Goal: Information Seeking & Learning: Find contact information

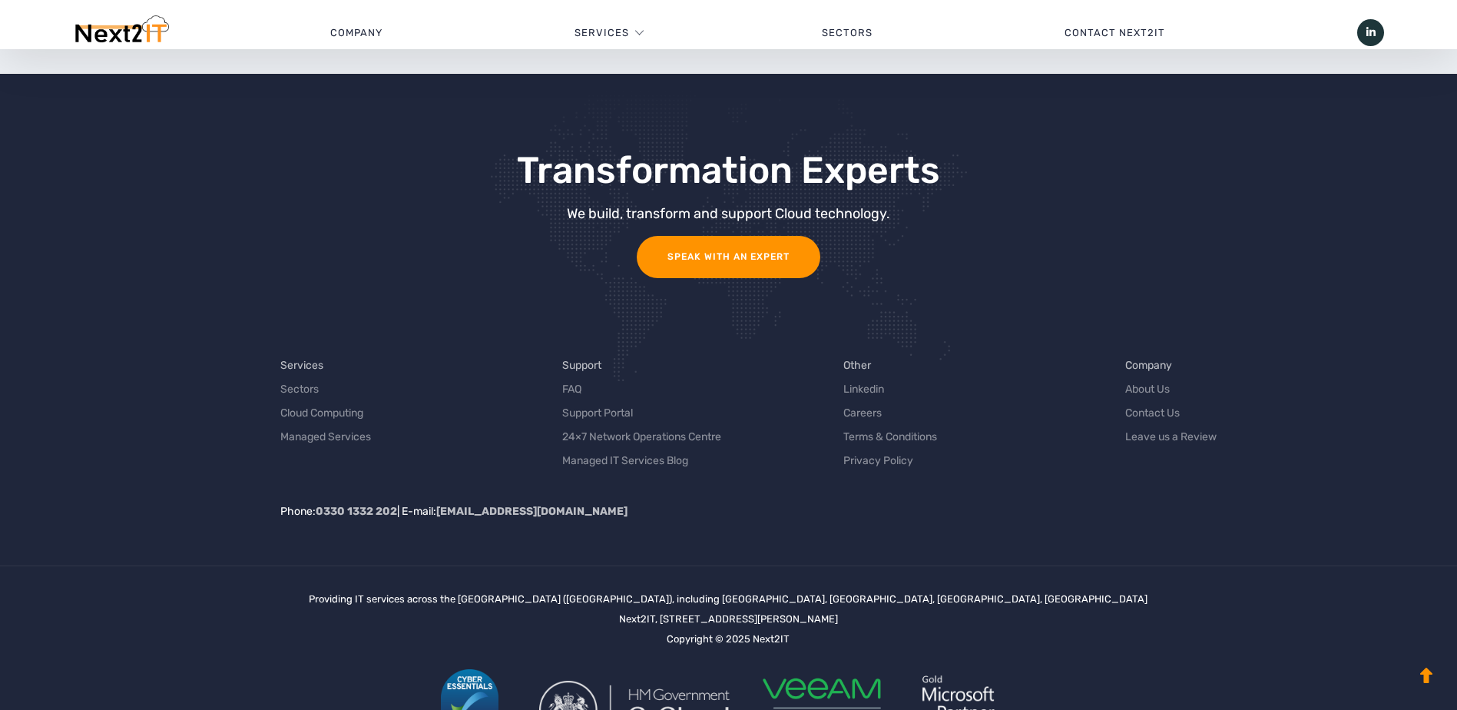
scroll to position [4853, 0]
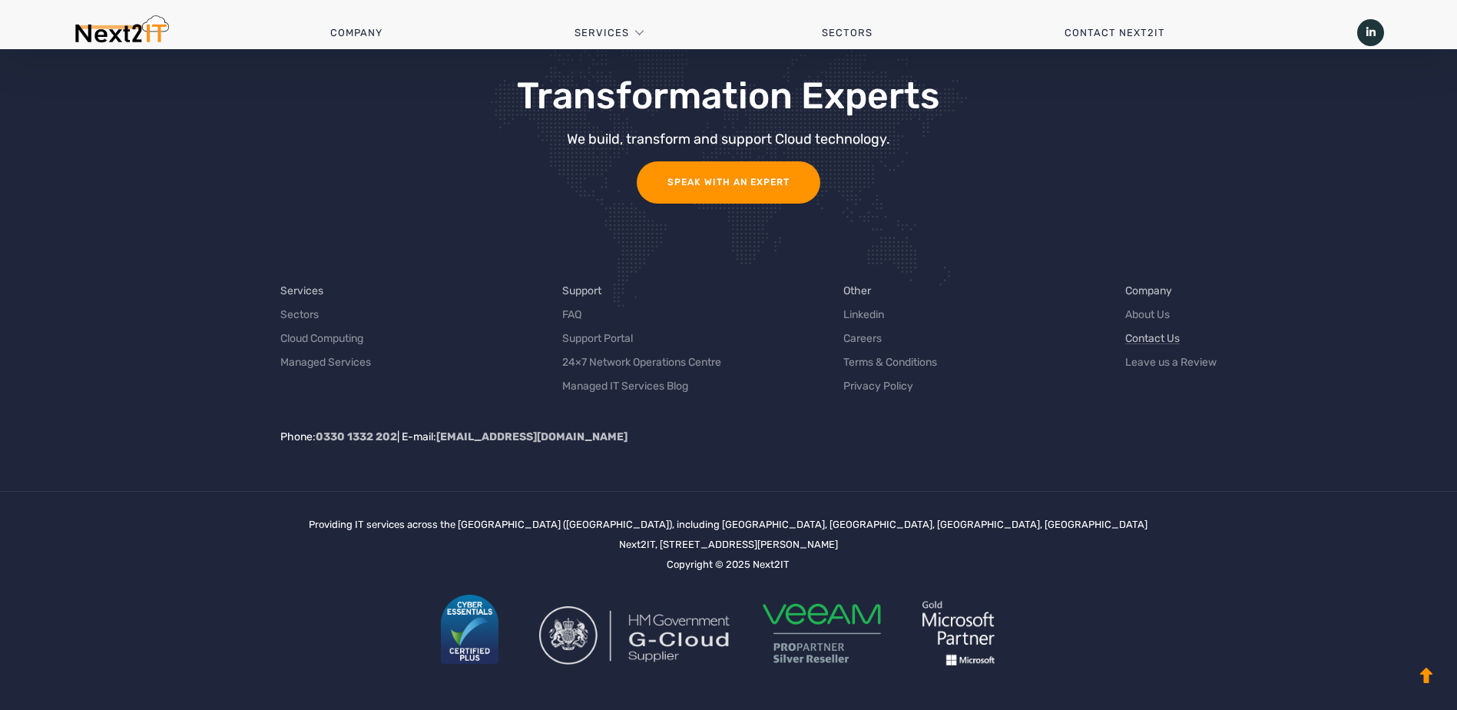
click at [1171, 340] on link "Contact Us" at bounding box center [1152, 338] width 55 height 16
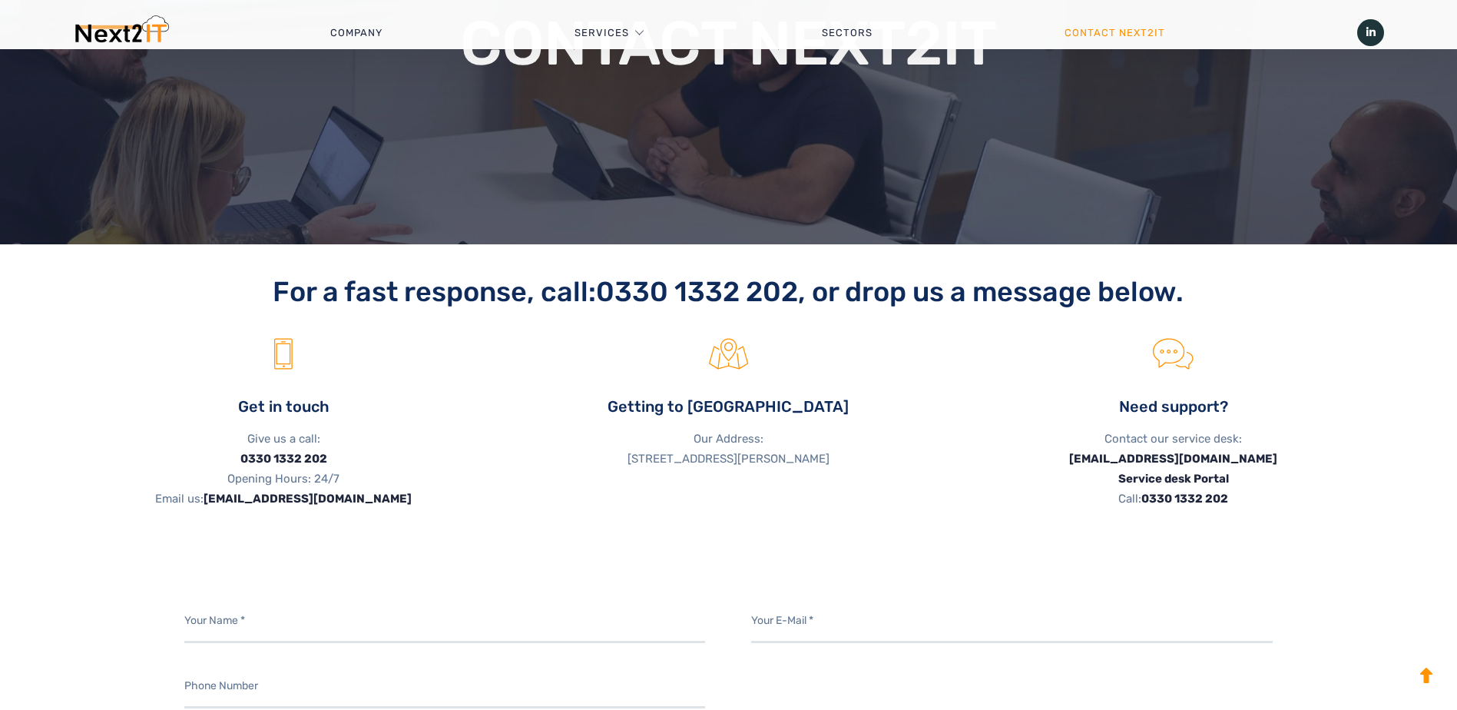
scroll to position [307, 0]
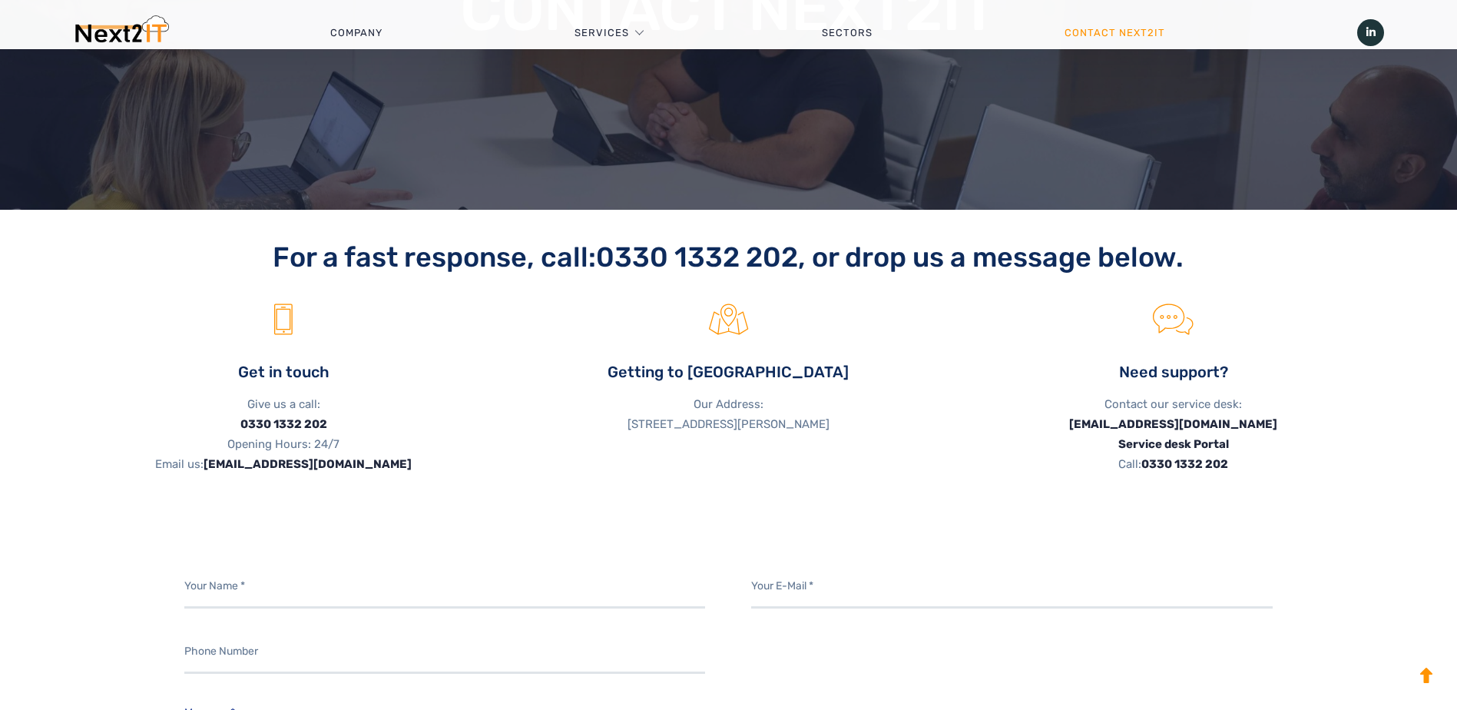
drag, startPoint x: 525, startPoint y: 425, endPoint x: 798, endPoint y: 441, distance: 273.2
click at [798, 434] on p "Our Address: Next2IT, Darwin House, Lakhpur Court, Dyson Way, Stafford ST18 0FX…" at bounding box center [729, 414] width 422 height 40
drag, startPoint x: 798, startPoint y: 441, endPoint x: 734, endPoint y: 430, distance: 65.4
copy p "Next2IT, Darwin House, Lakhpur Court, Dyson Way, Stafford ST18 0FX, United King…"
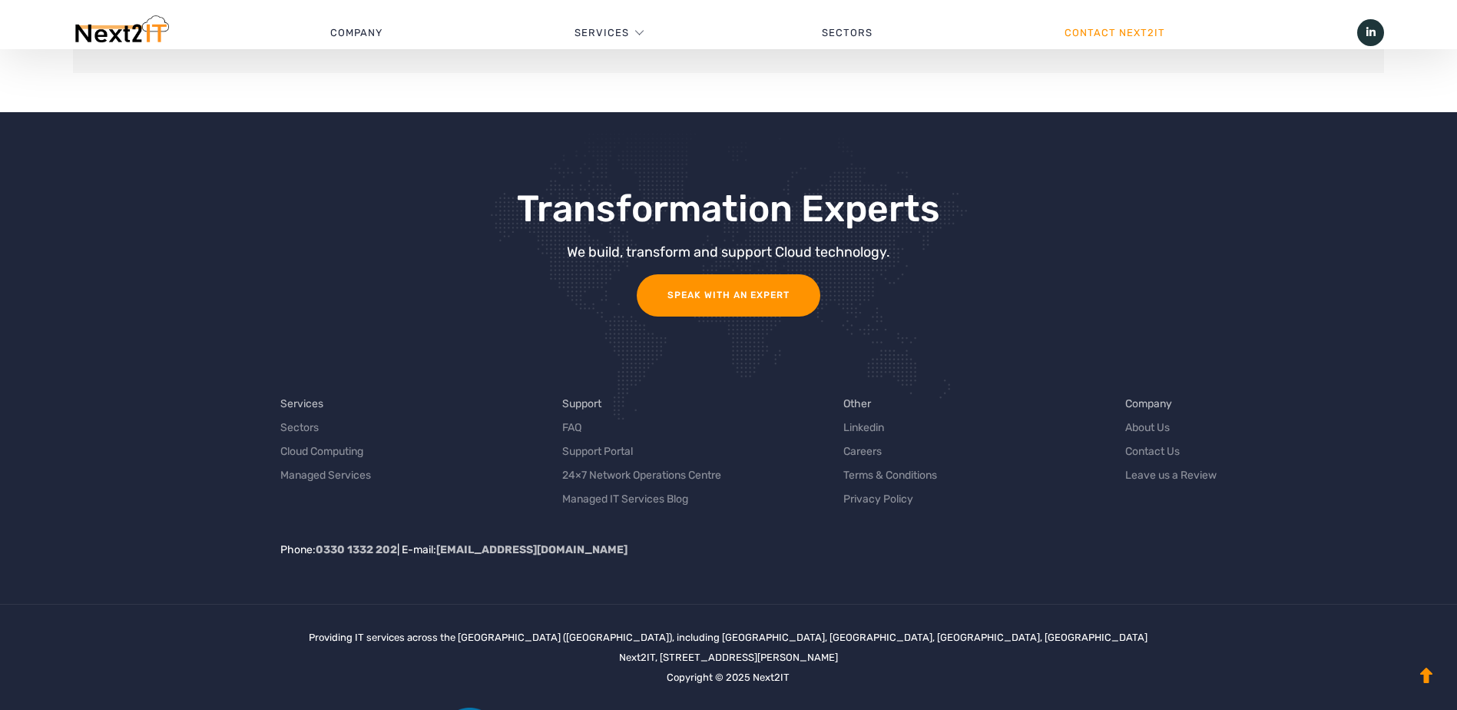
scroll to position [1791, 0]
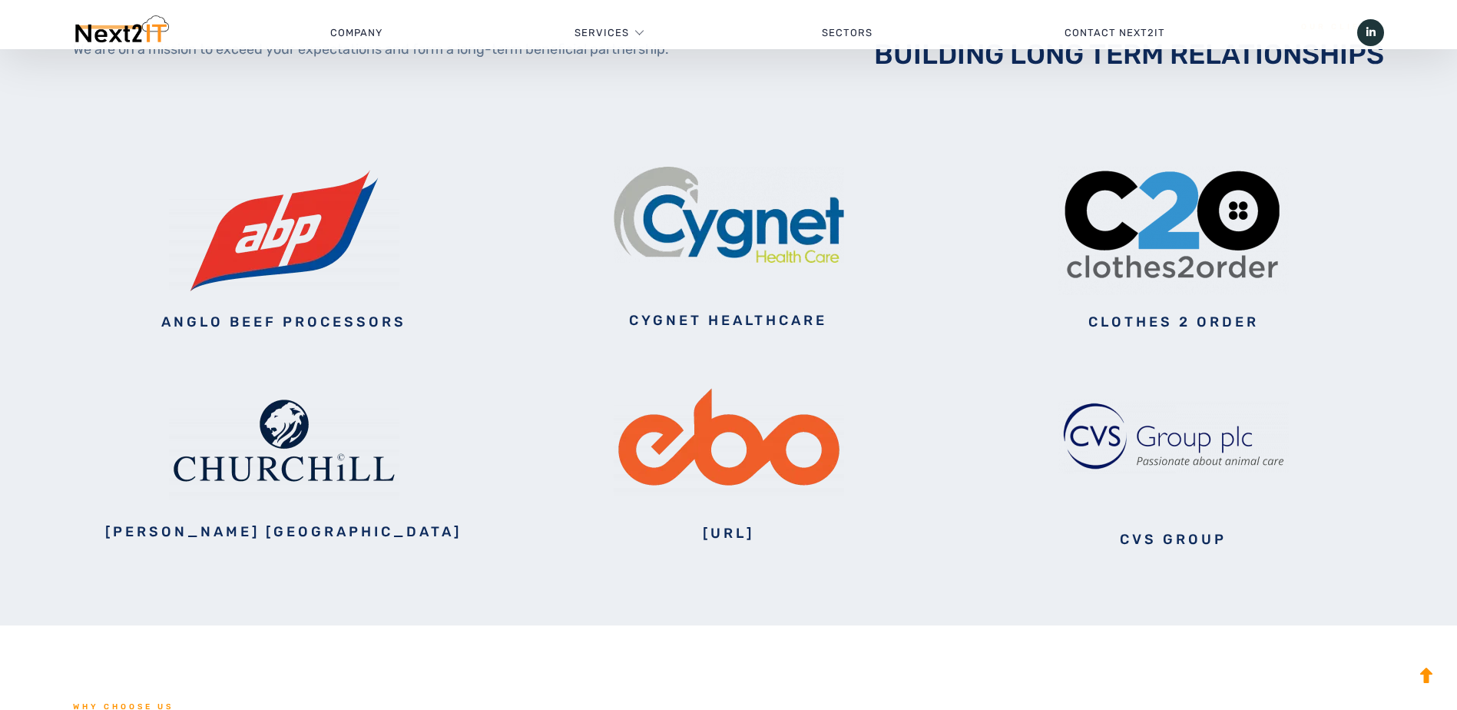
scroll to position [2228, 0]
